Goal: Find contact information: Obtain details needed to contact an individual or organization

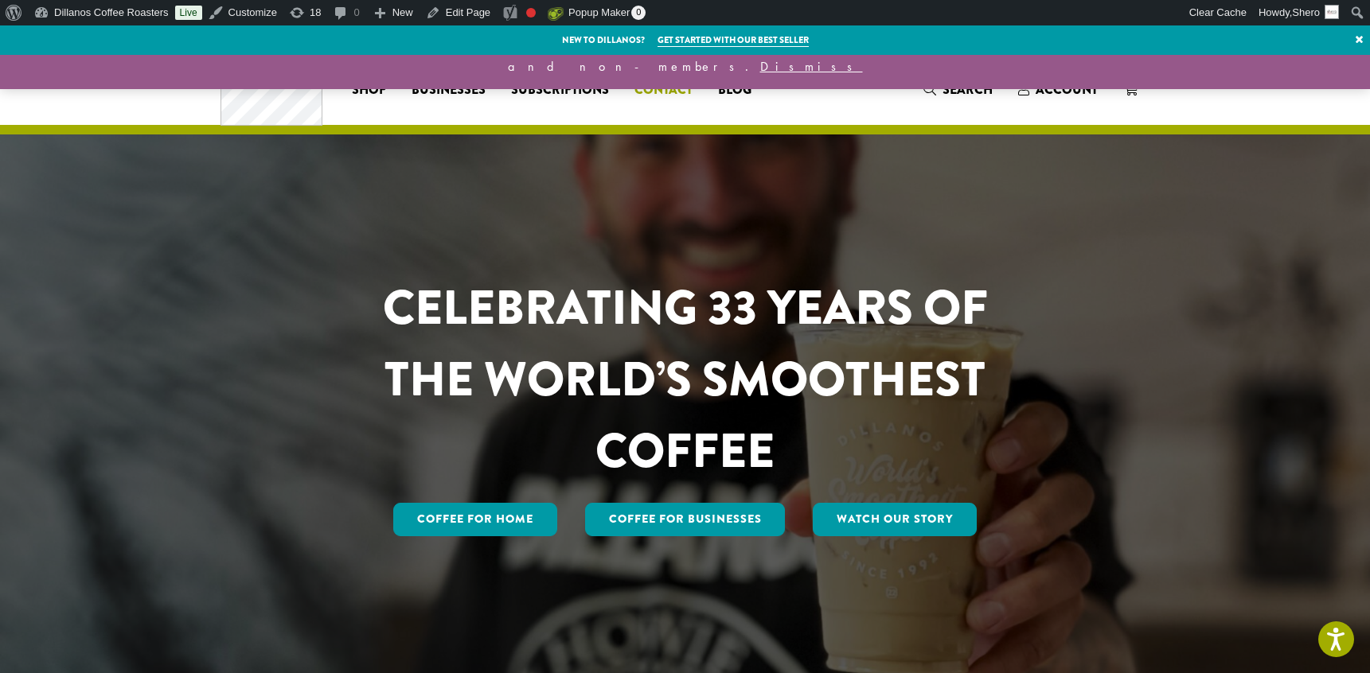
click at [667, 91] on span "Contact" at bounding box center [663, 90] width 58 height 20
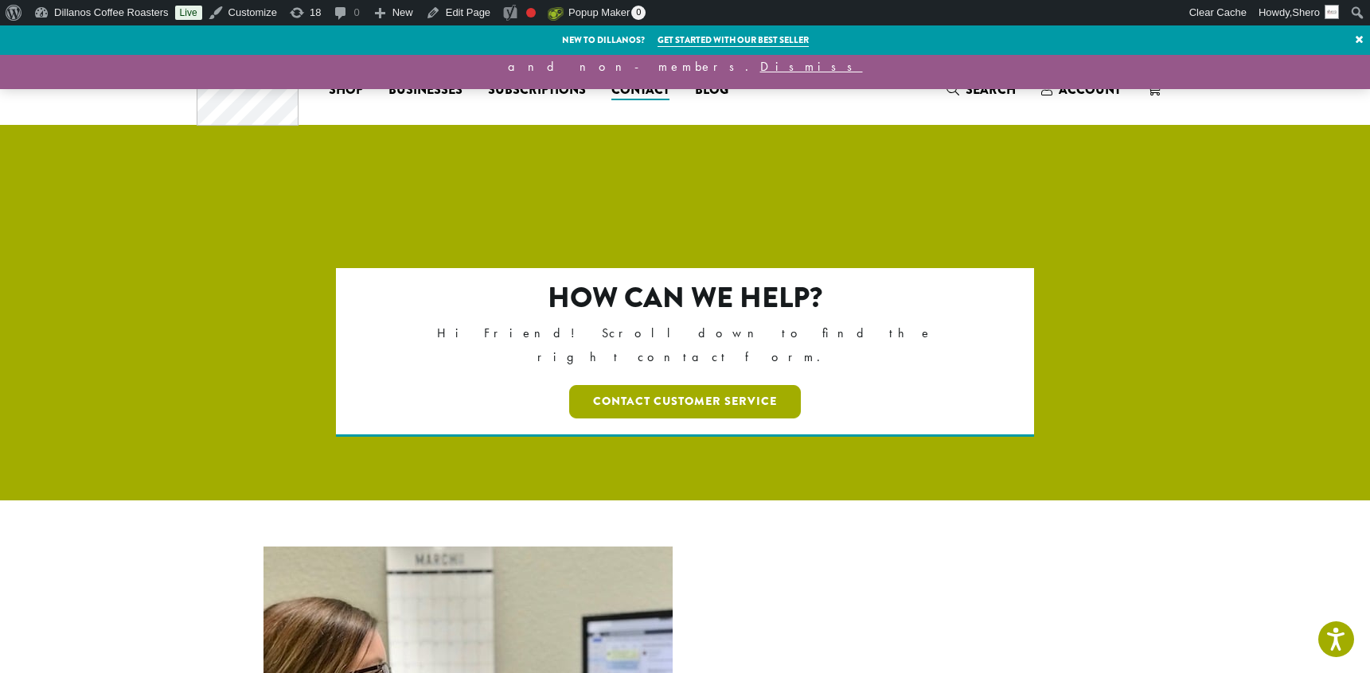
click at [682, 385] on link "Contact Customer Service" at bounding box center [685, 401] width 232 height 33
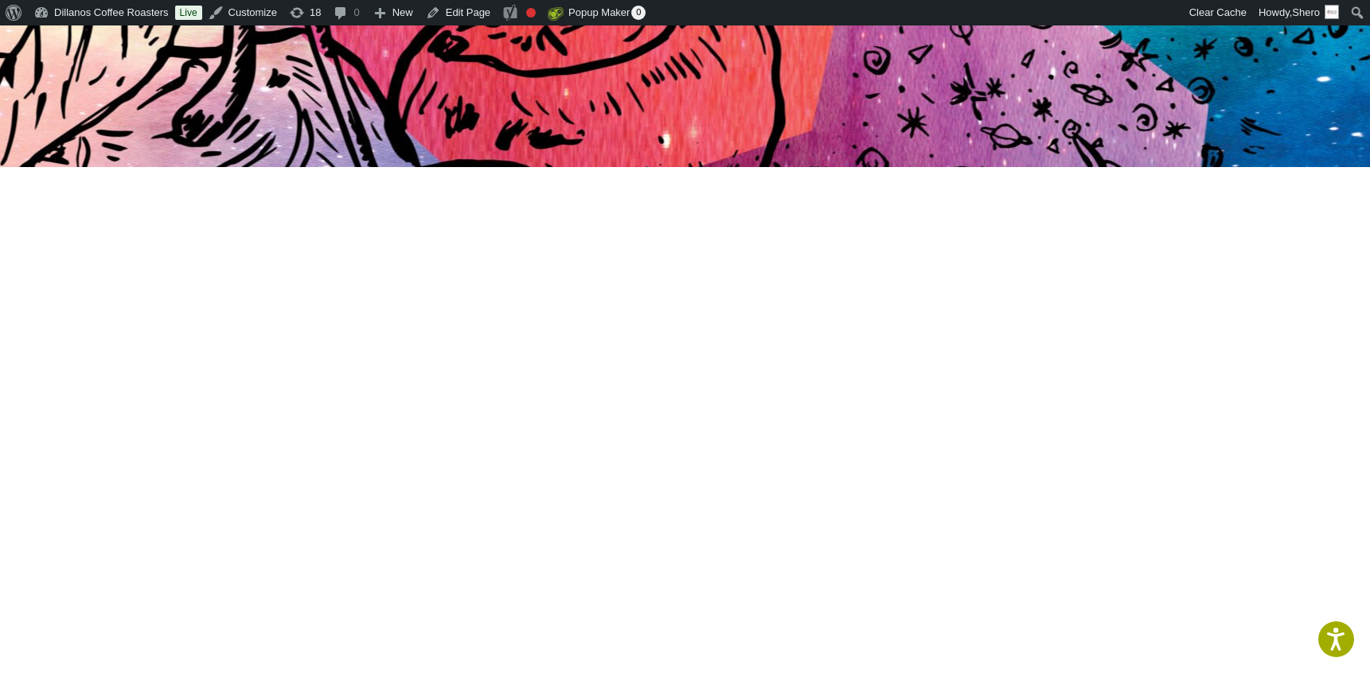
scroll to position [314, 0]
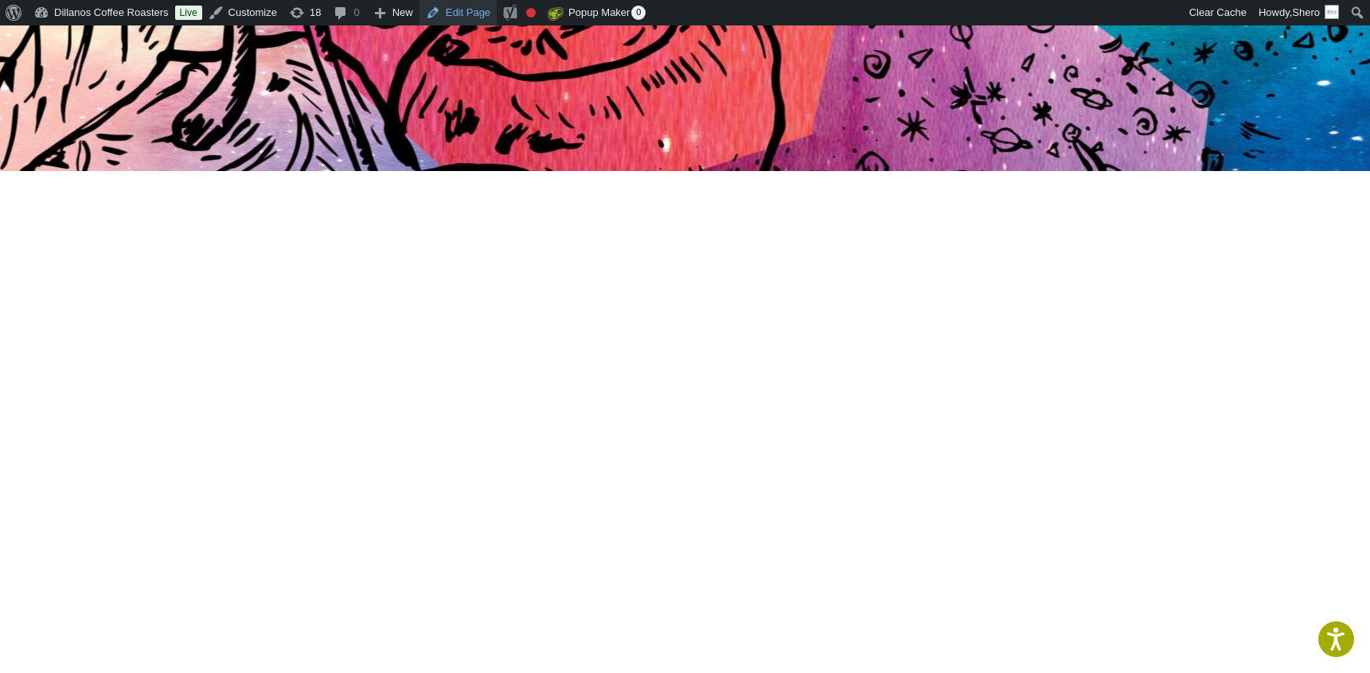
click at [482, 14] on link "Edit Page" at bounding box center [457, 12] width 77 height 25
